Goal: Task Accomplishment & Management: Use online tool/utility

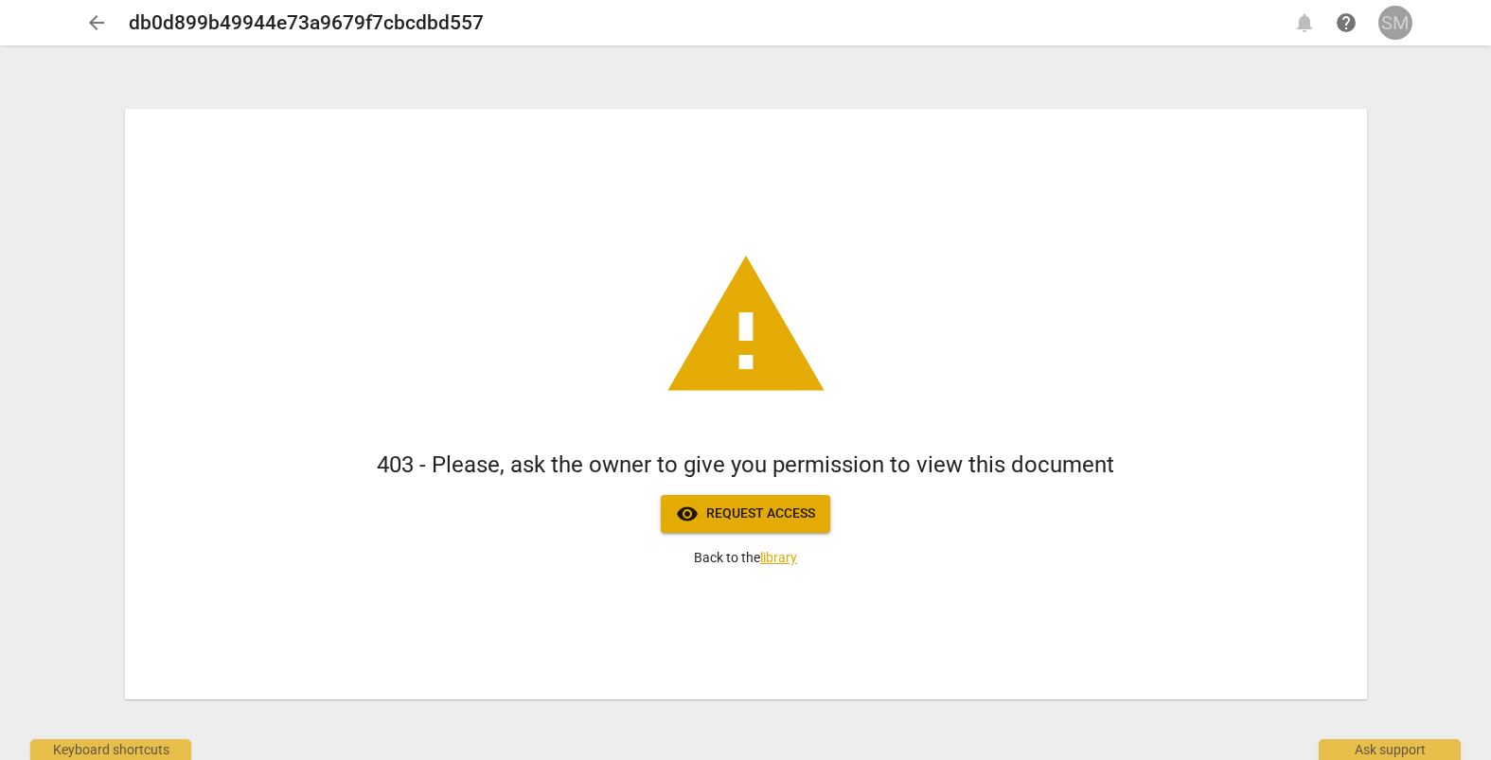
click at [1387, 18] on div "SM" at bounding box center [1395, 23] width 34 height 34
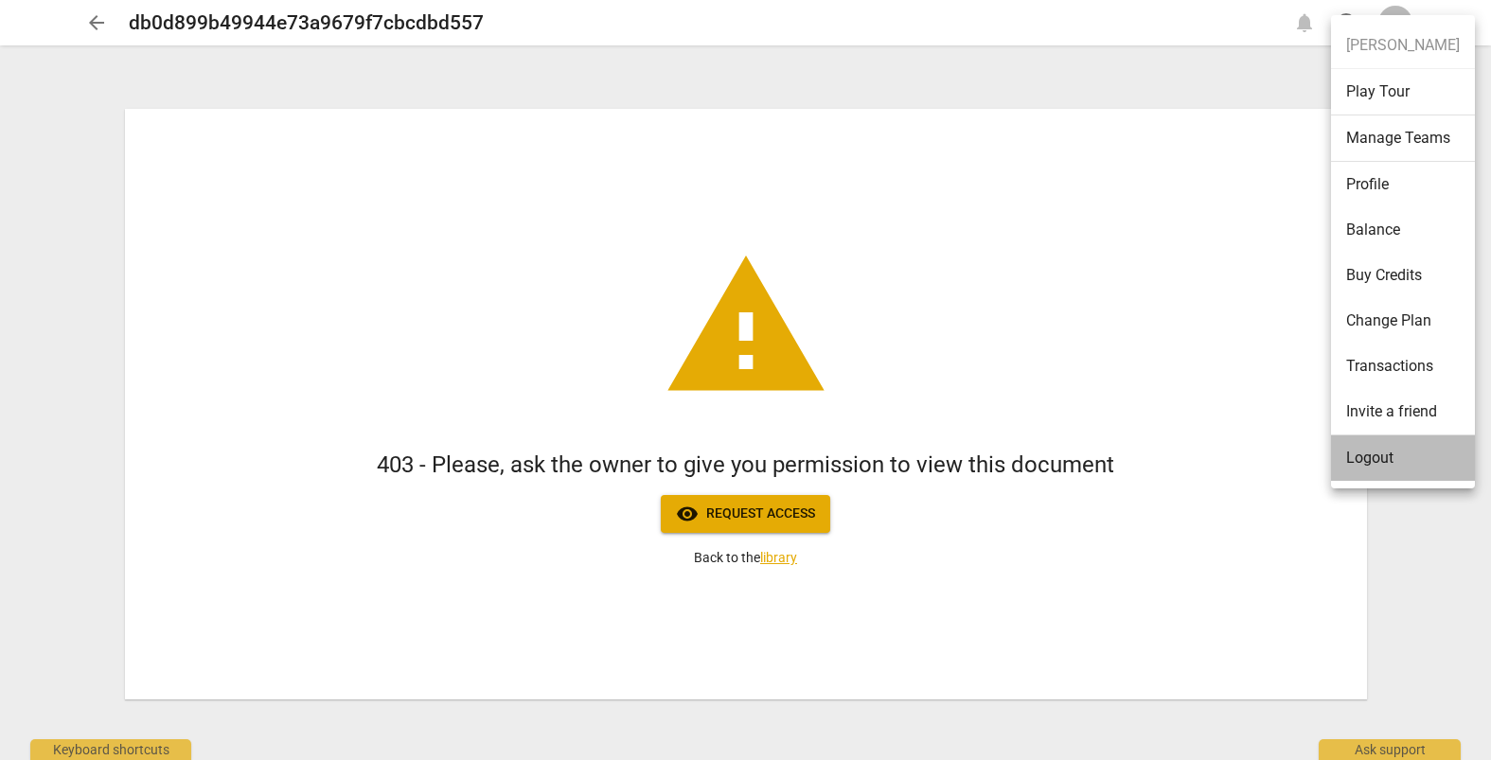
click at [1362, 461] on li "Logout" at bounding box center [1403, 457] width 144 height 45
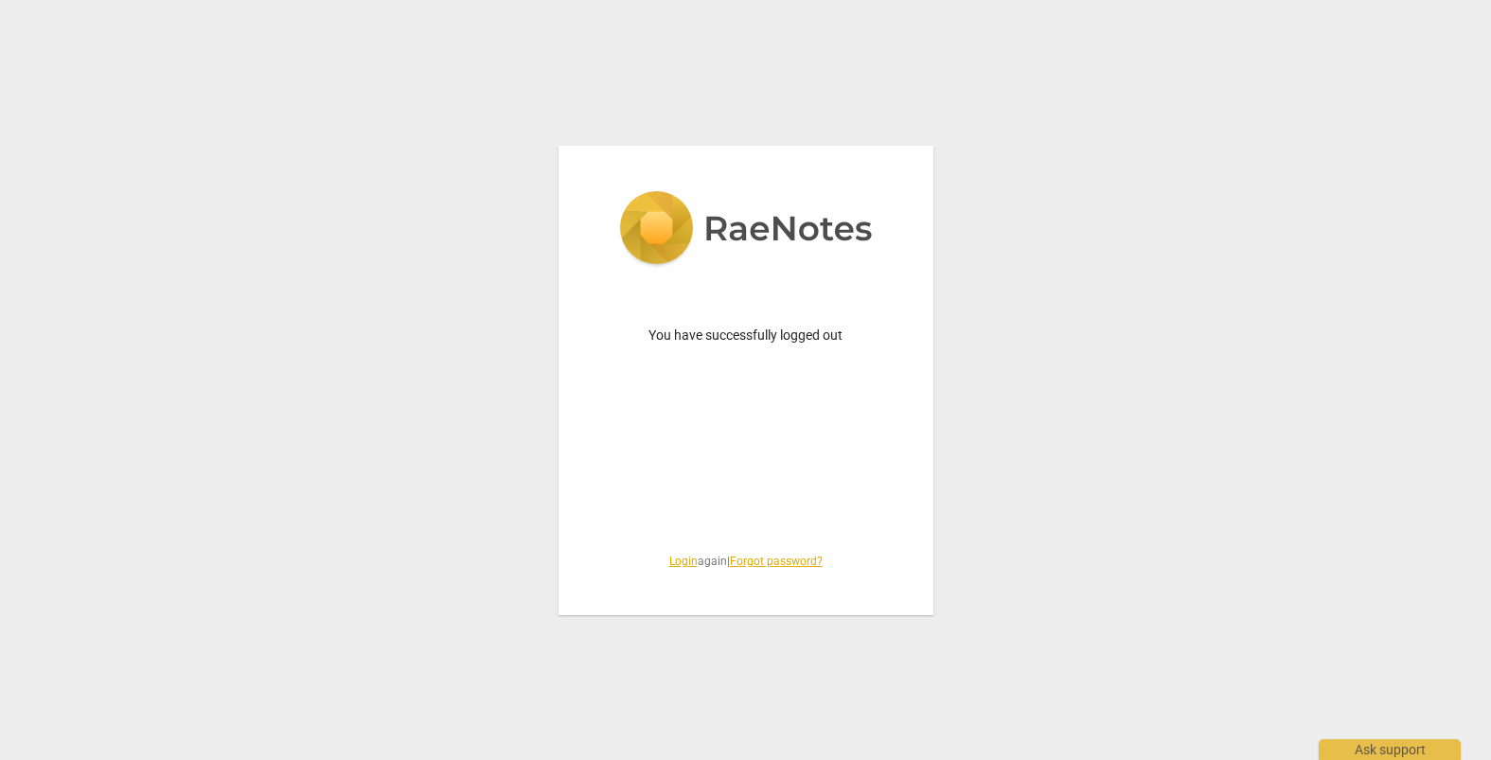
click at [679, 557] on link "Login" at bounding box center [683, 561] width 28 height 13
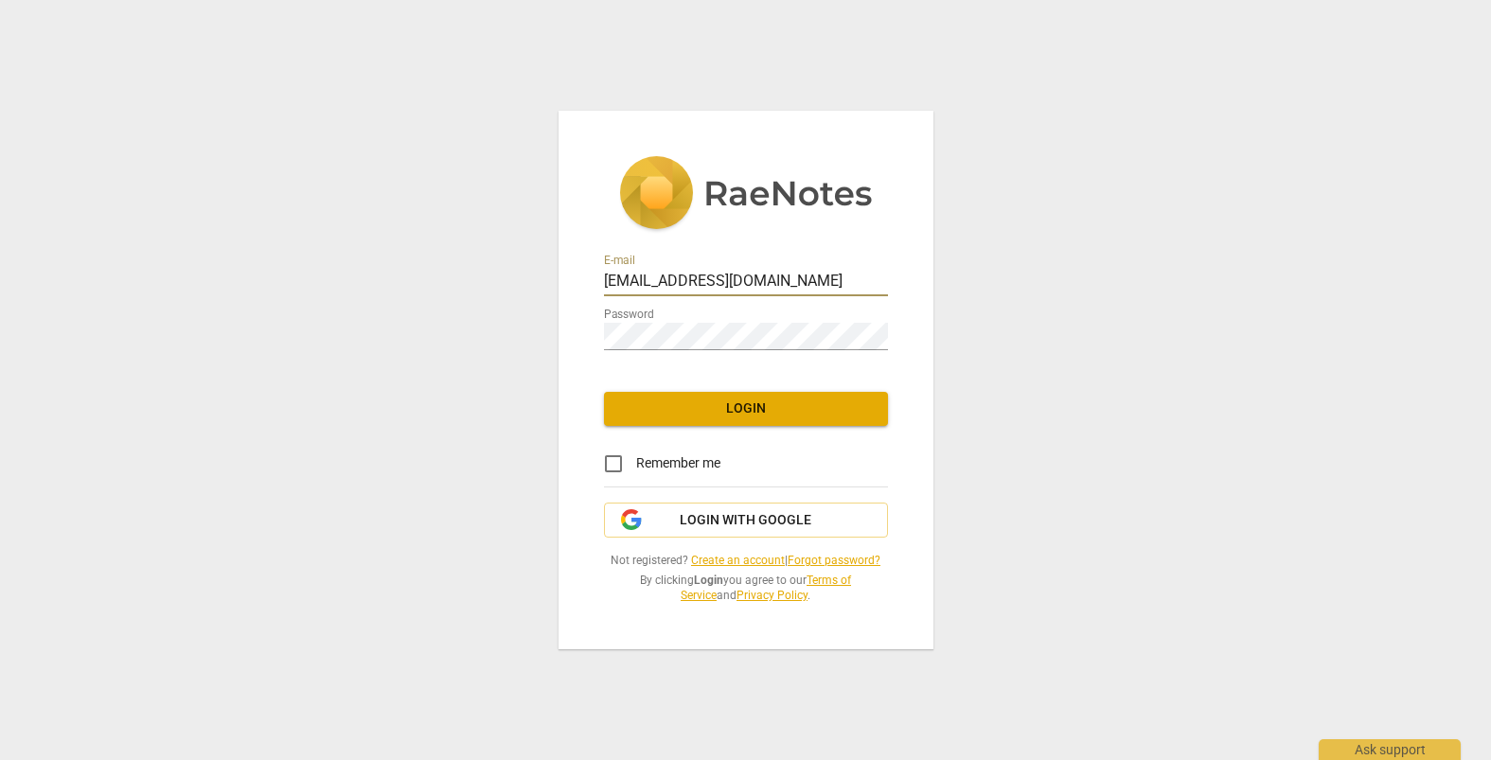
click at [791, 282] on input "sherrymatheson@live.com" at bounding box center [746, 282] width 284 height 27
type input "sherry@coachacademy.com"
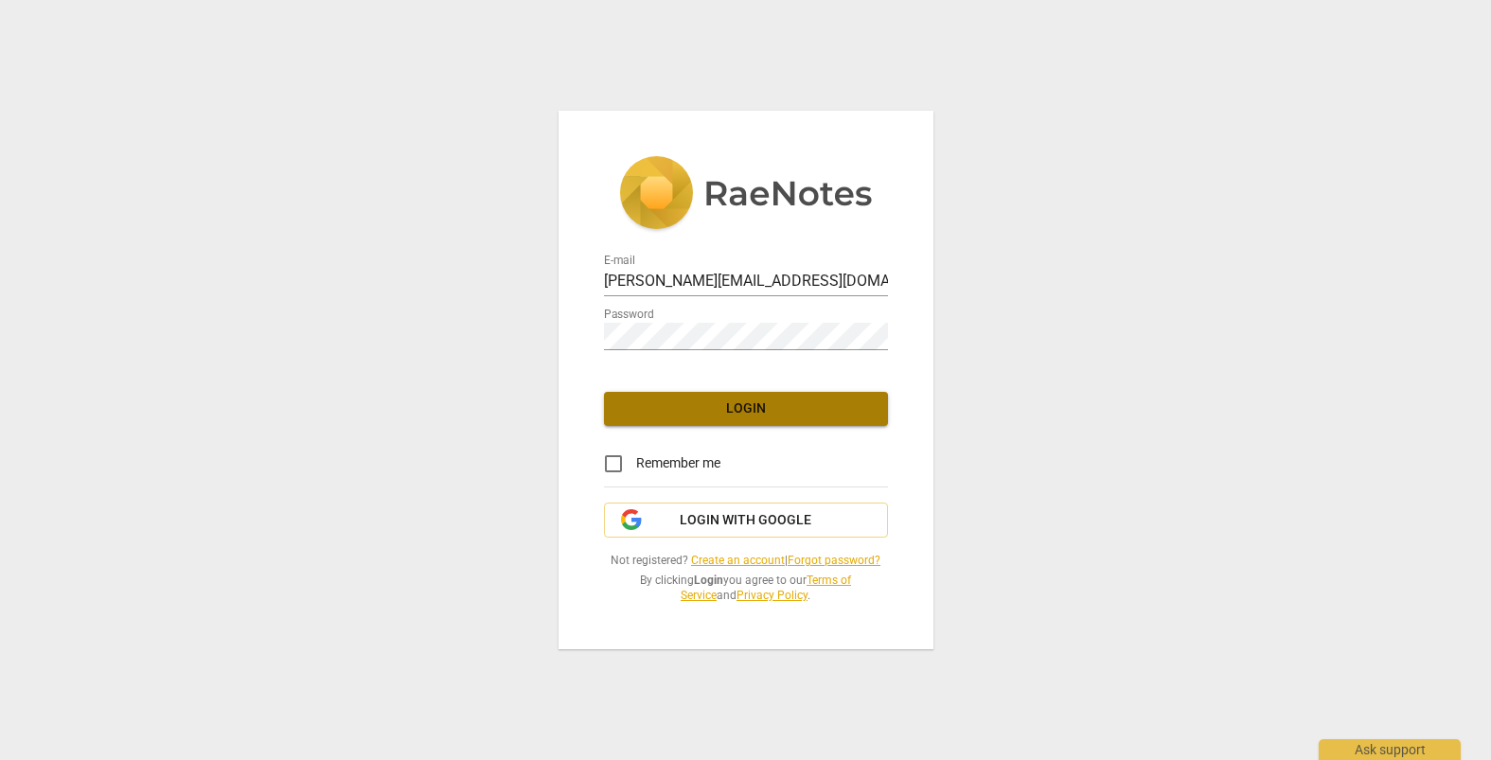
click at [715, 409] on span "Login" at bounding box center [746, 408] width 254 height 19
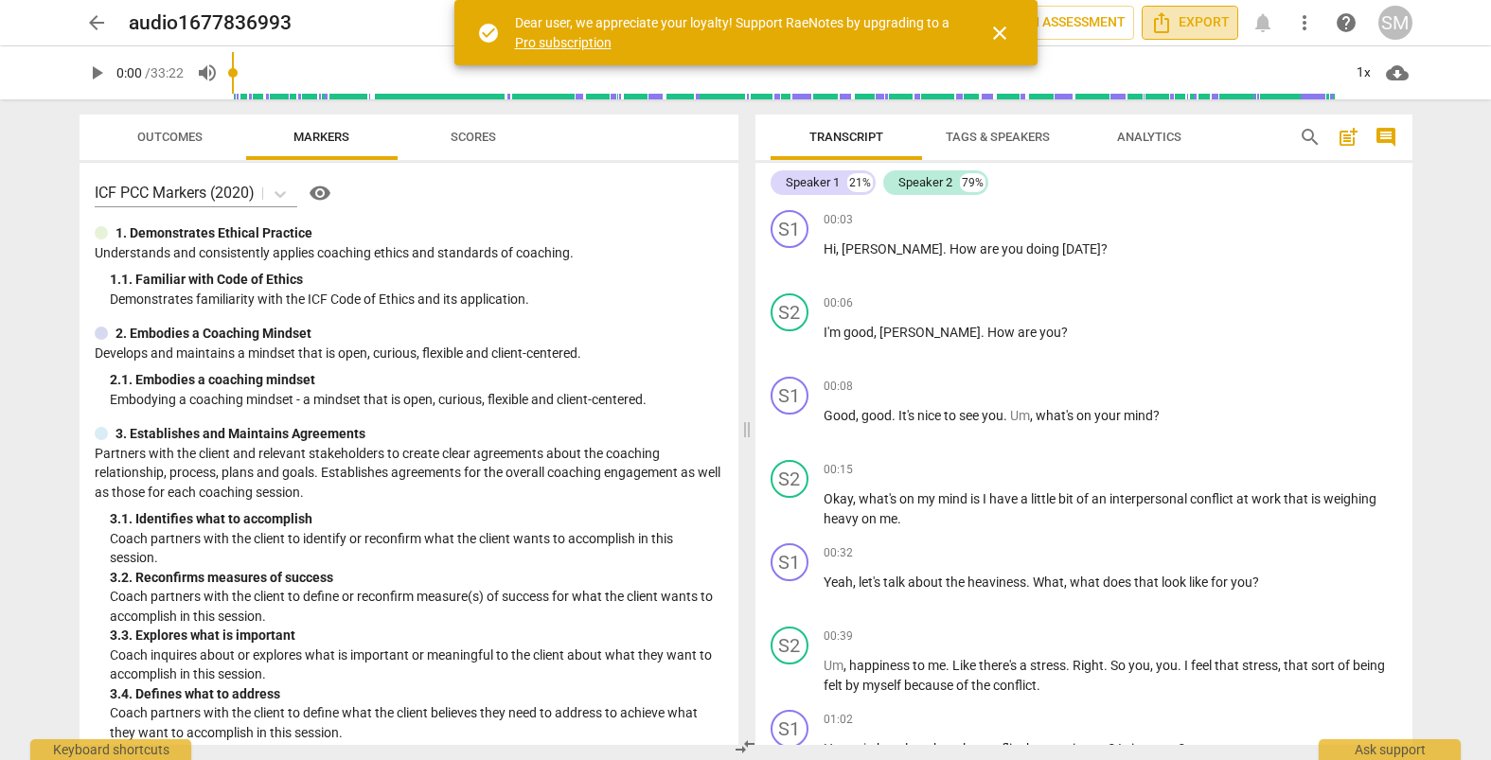
click at [1179, 28] on span "Export" at bounding box center [1190, 22] width 80 height 23
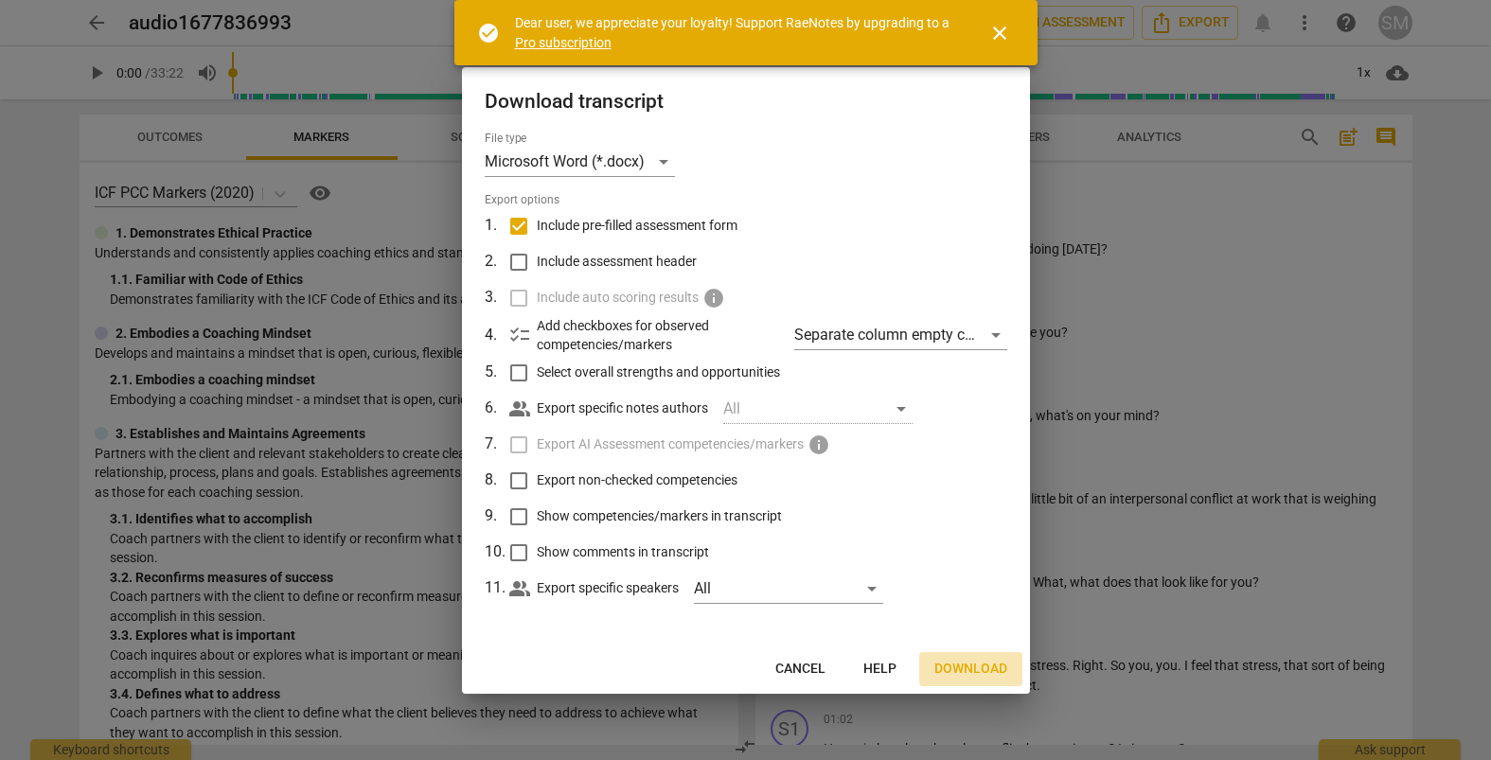
click at [953, 665] on span "Download" at bounding box center [970, 669] width 73 height 19
